Goal: Find specific page/section: Find specific page/section

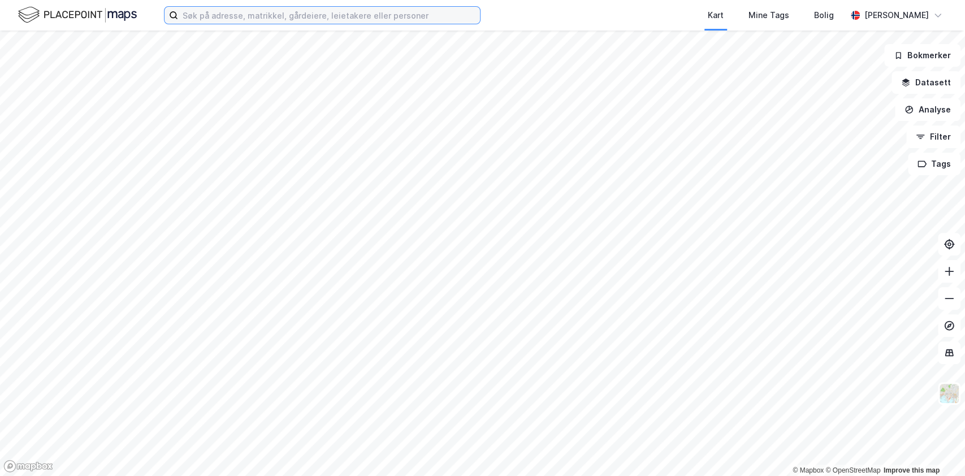
click at [361, 7] on input at bounding box center [329, 15] width 302 height 17
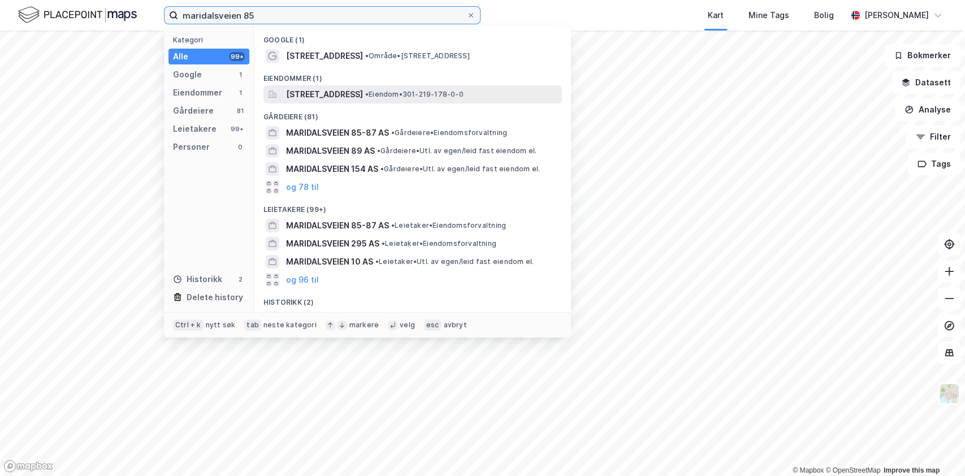
type input "maridalsveien 85"
